Goal: Navigation & Orientation: Go to known website

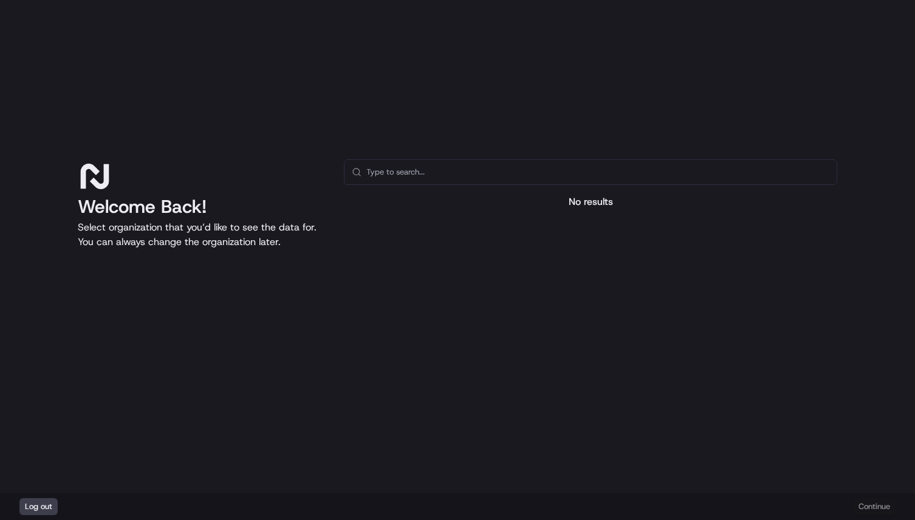
click at [876, 507] on div "Log out Continue" at bounding box center [457, 506] width 915 height 27
